Goal: Use online tool/utility: Utilize a website feature to perform a specific function

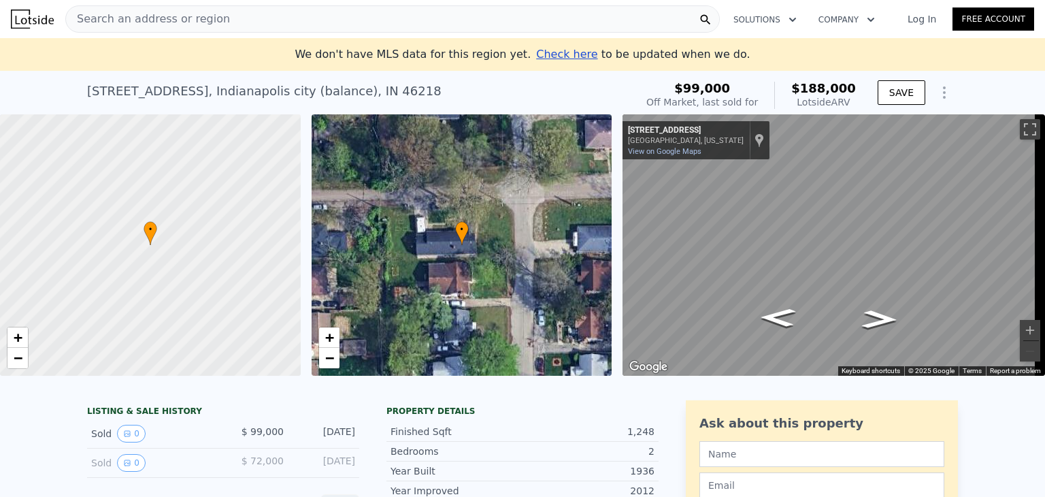
click at [114, 20] on span "Search an address or region" at bounding box center [148, 19] width 164 height 16
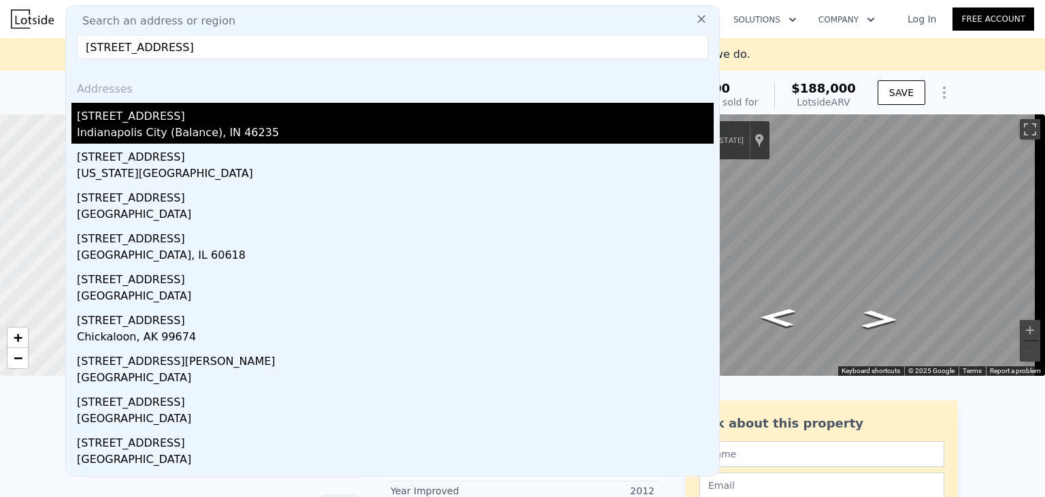
type input "[STREET_ADDRESS]"
click at [136, 120] on div "[STREET_ADDRESS]" at bounding box center [395, 114] width 637 height 22
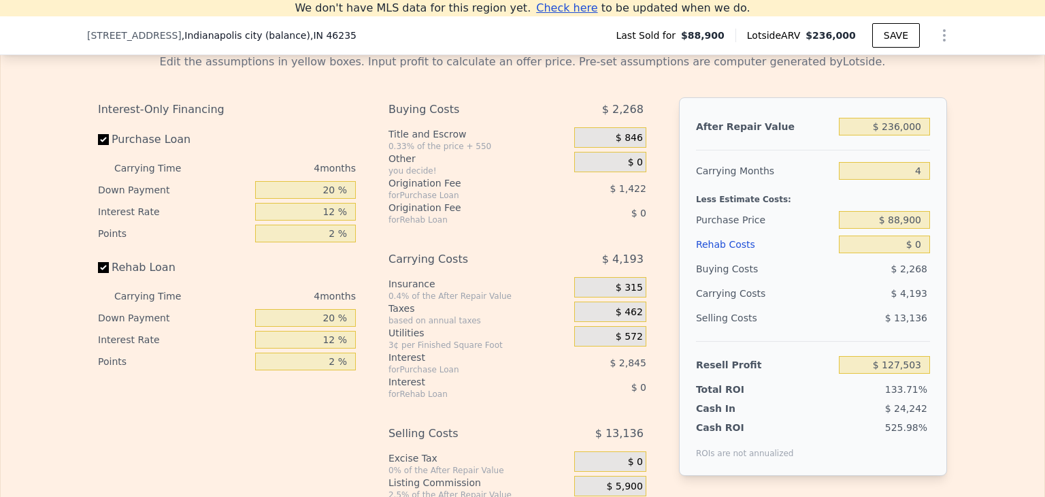
scroll to position [1979, 0]
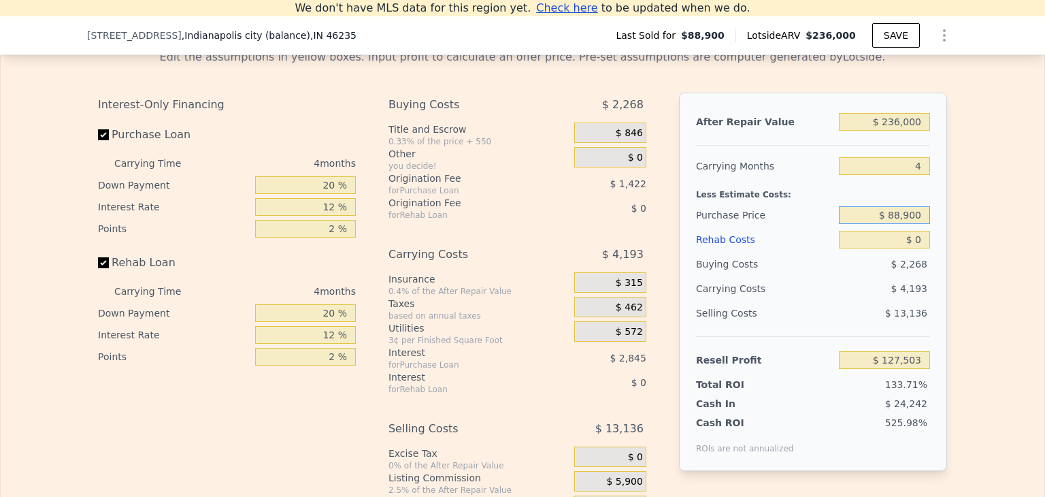
click at [909, 224] on input "$ 88,900" at bounding box center [884, 215] width 91 height 18
type input "$ 99,000"
click at [934, 278] on div "After Repair Value $ 236,000 Carrying Months 4 Less Estimate Costs: Purchase Pr…" at bounding box center [813, 282] width 268 height 378
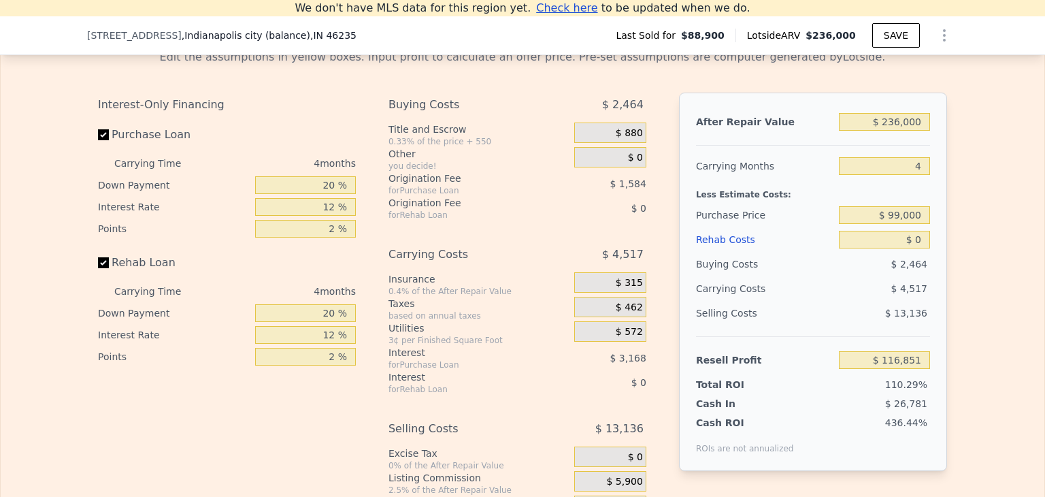
type input "$ 116,883"
click at [919, 248] on input "$ 0" at bounding box center [884, 240] width 91 height 18
type input "$ 75"
type input "$ 116,803"
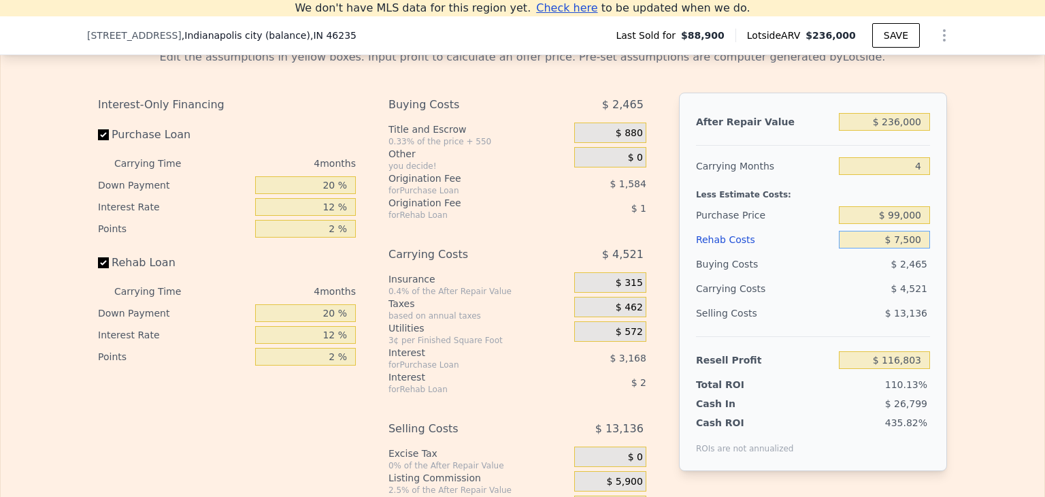
type input "$ 75,000"
type input "$ 38,283"
type input "$ 75,000"
click at [931, 281] on div "After Repair Value $ 236,000 Carrying Months 4 Less Estimate Costs: Purchase Pr…" at bounding box center [813, 282] width 268 height 378
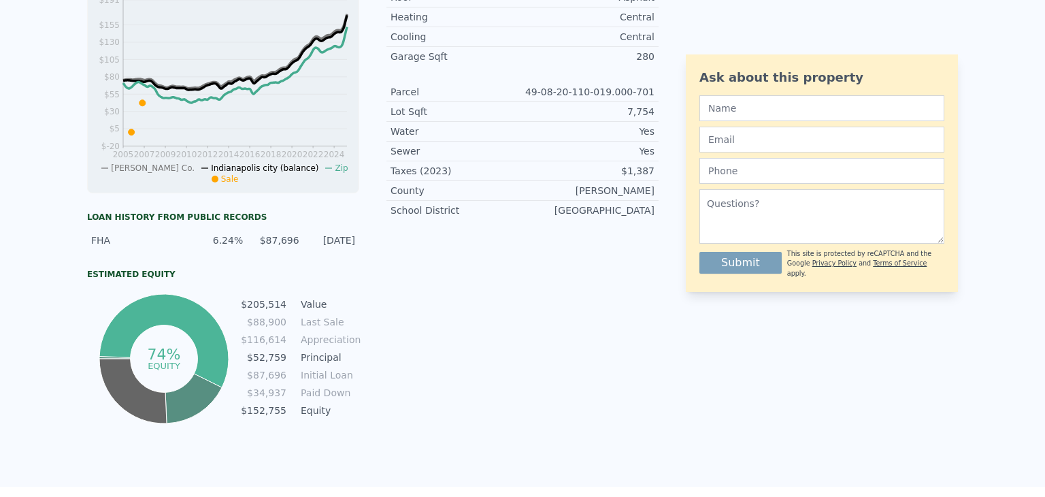
scroll to position [0, 0]
